Goal: Information Seeking & Learning: Learn about a topic

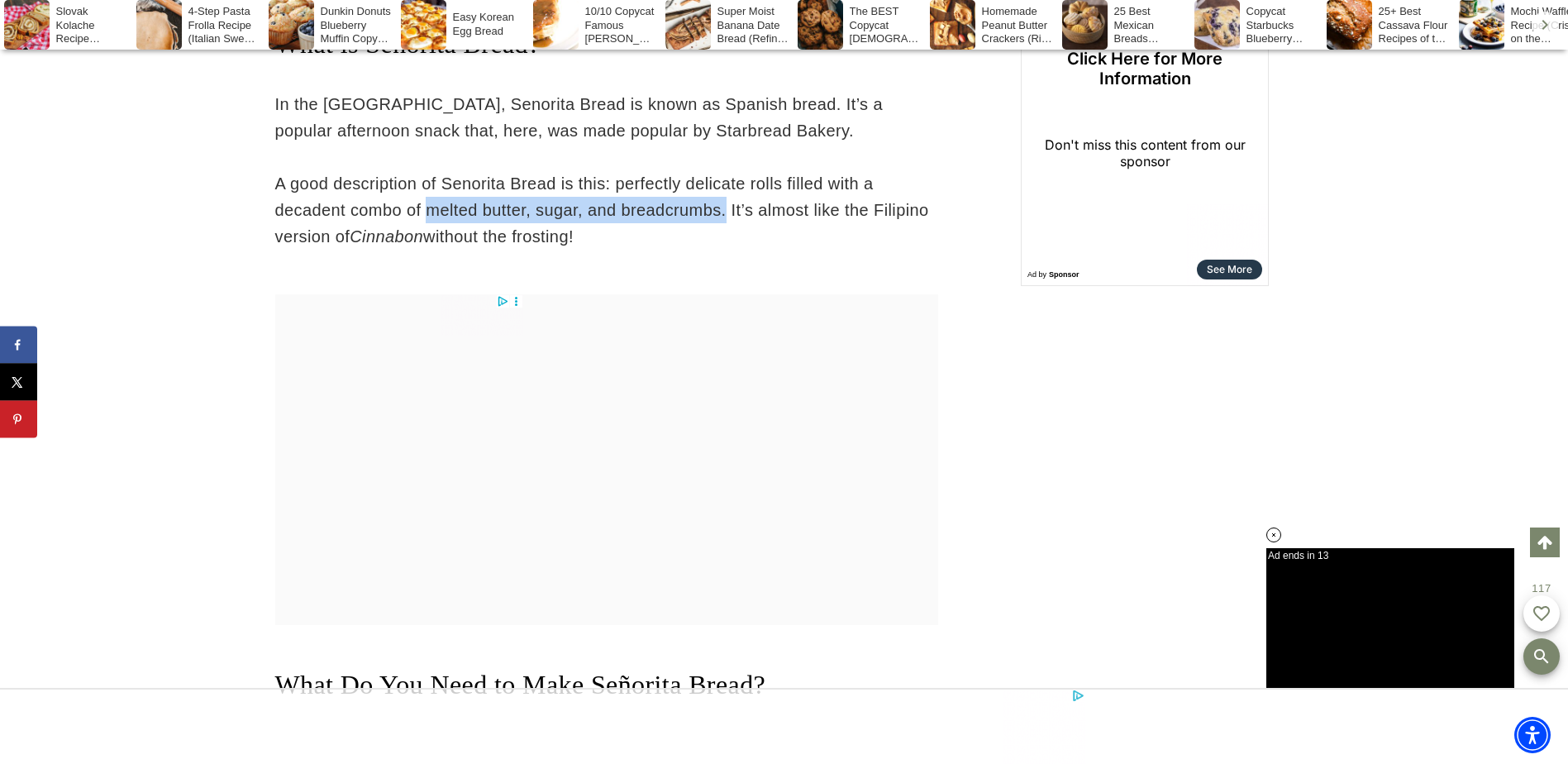
drag, startPoint x: 427, startPoint y: 208, endPoint x: 729, endPoint y: 216, distance: 302.1
click at [729, 216] on p "A good description of Senorita Bread is this: perfectly delicate rolls filled w…" at bounding box center [606, 210] width 663 height 79
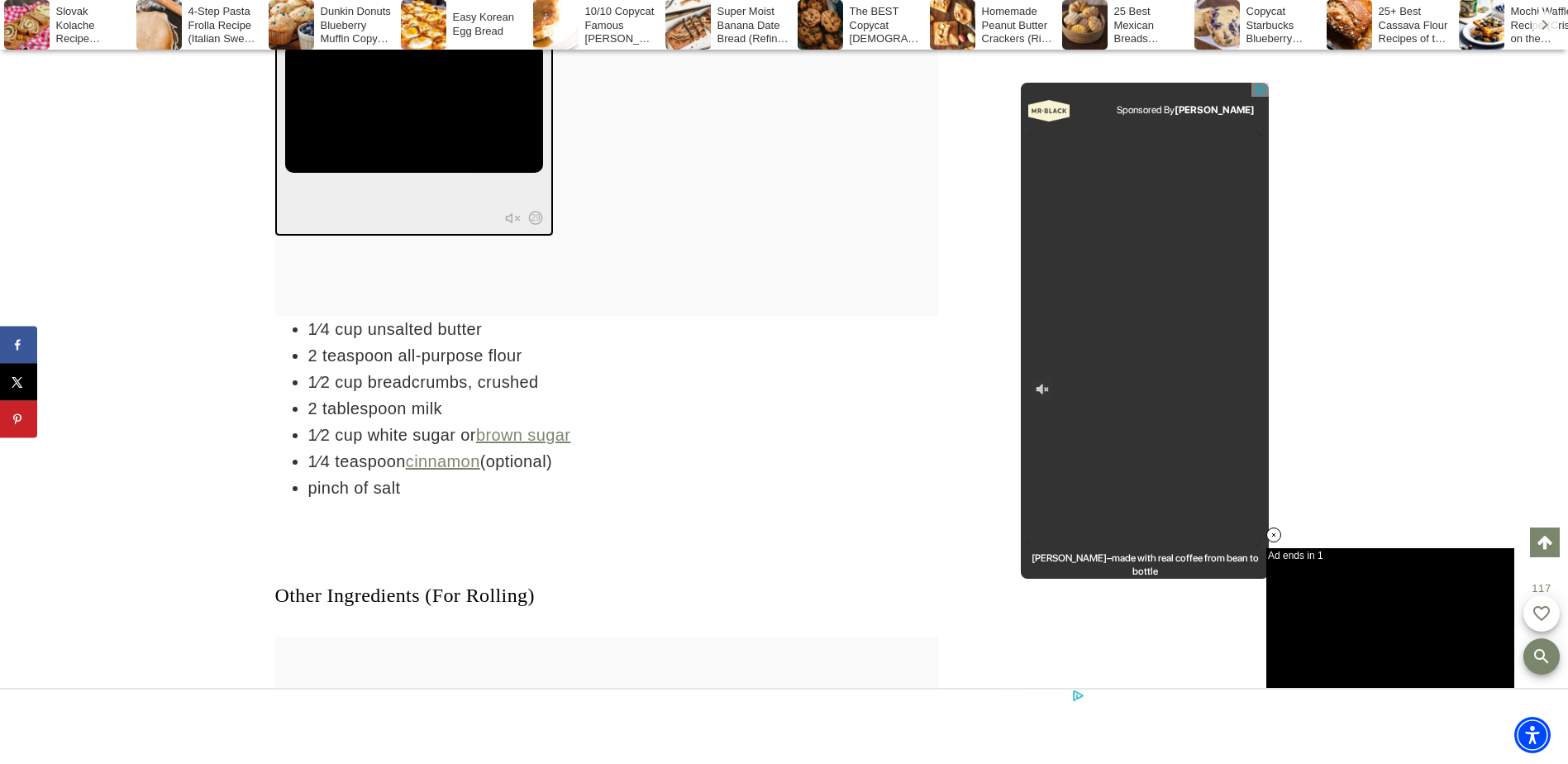
drag, startPoint x: 499, startPoint y: 464, endPoint x: 585, endPoint y: 464, distance: 86.0
click at [585, 464] on li "1⁄4 teaspoon cinnamon (optional)" at bounding box center [623, 460] width 630 height 26
